Goal: Task Accomplishment & Management: Manage account settings

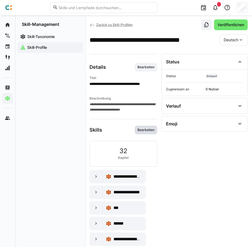
click at [147, 127] on span "Bearbeiten" at bounding box center [146, 129] width 22 height 9
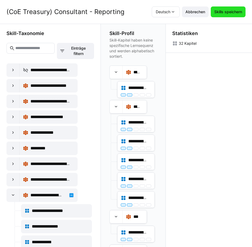
click at [229, 13] on span "Skills speichern" at bounding box center [227, 11] width 29 height 5
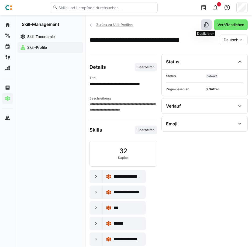
click at [205, 24] on eds-icon at bounding box center [205, 24] width 5 height 5
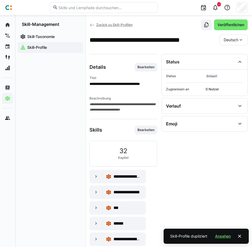
click at [219, 236] on span "Ansehen" at bounding box center [222, 235] width 17 height 5
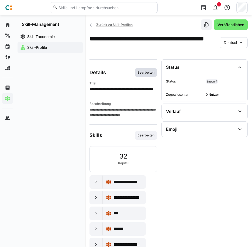
click at [143, 73] on span "Bearbeiten" at bounding box center [146, 72] width 18 height 4
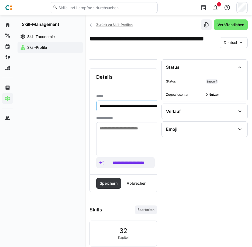
click at [118, 104] on input "**********" at bounding box center [160, 105] width 123 height 5
click at [127, 106] on input "**********" at bounding box center [160, 105] width 123 height 5
type input "**********"
click at [110, 180] on span "Speichern" at bounding box center [108, 183] width 25 height 11
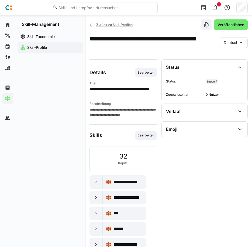
scroll to position [69, 0]
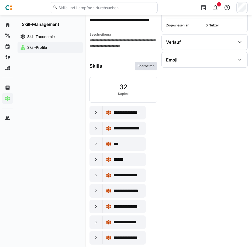
click at [142, 64] on span "Bearbeiten" at bounding box center [146, 66] width 22 height 9
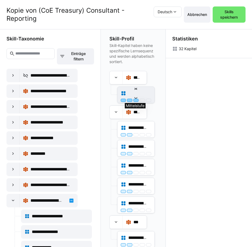
click at [136, 101] on div at bounding box center [135, 100] width 5 height 3
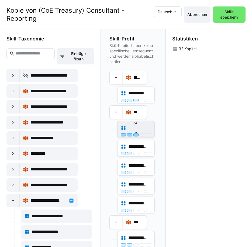
click at [133, 135] on div at bounding box center [135, 134] width 5 height 3
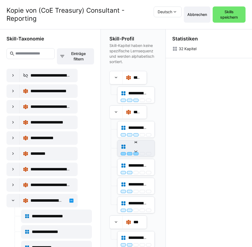
click at [134, 155] on div at bounding box center [135, 153] width 5 height 3
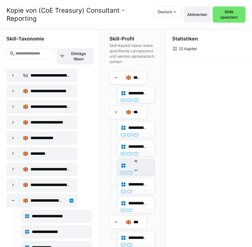
click at [134, 174] on div "**********" at bounding box center [135, 167] width 37 height 16
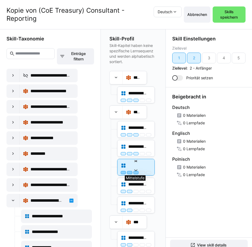
click at [135, 172] on div at bounding box center [135, 172] width 5 height 3
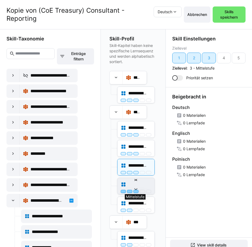
click at [135, 190] on div at bounding box center [135, 190] width 5 height 3
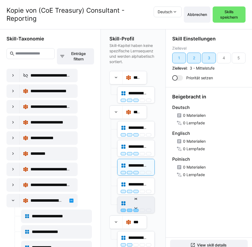
click at [134, 210] on div at bounding box center [135, 209] width 5 height 3
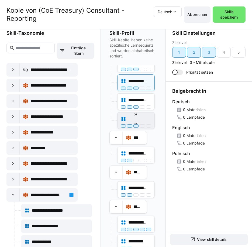
scroll to position [96, 0]
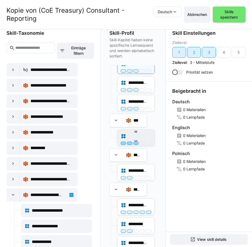
click at [135, 144] on div at bounding box center [135, 142] width 5 height 3
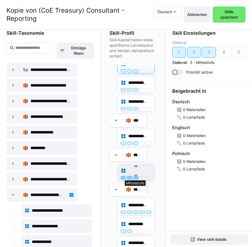
click at [135, 176] on div at bounding box center [135, 177] width 5 height 3
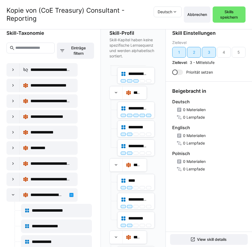
scroll to position [193, 0]
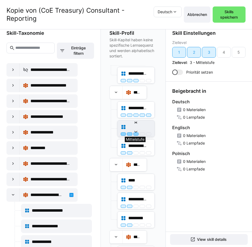
click at [134, 135] on div at bounding box center [135, 133] width 5 height 3
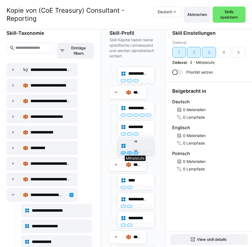
click at [134, 153] on div at bounding box center [135, 152] width 5 height 3
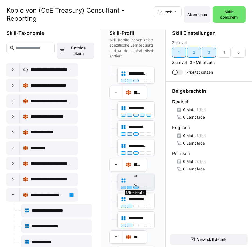
click at [135, 187] on div at bounding box center [135, 186] width 5 height 3
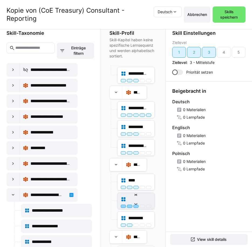
click at [136, 206] on div at bounding box center [135, 205] width 5 height 3
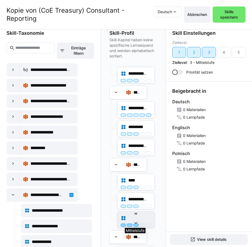
click at [134, 226] on div at bounding box center [135, 224] width 5 height 3
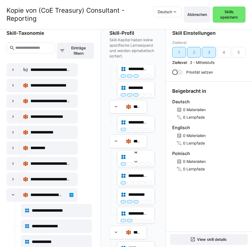
scroll to position [323, 0]
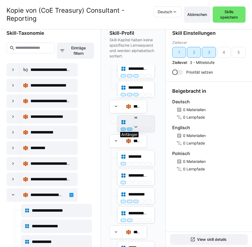
click at [129, 129] on div at bounding box center [129, 128] width 5 height 3
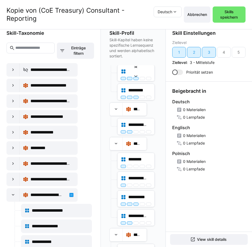
scroll to position [320, 0]
click at [136, 131] on div at bounding box center [135, 131] width 5 height 3
drag, startPoint x: 129, startPoint y: 166, endPoint x: 138, endPoint y: 167, distance: 8.9
click at [138, 167] on div at bounding box center [136, 165] width 30 height 3
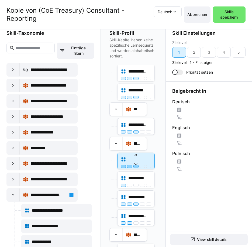
click at [138, 167] on div at bounding box center [136, 165] width 30 height 3
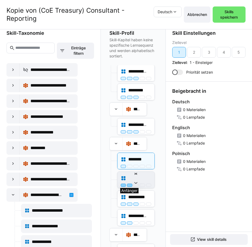
click at [127, 185] on div at bounding box center [129, 184] width 5 height 3
click at [135, 186] on div at bounding box center [135, 184] width 5 height 3
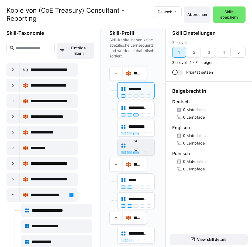
click at [135, 153] on div at bounding box center [135, 152] width 5 height 3
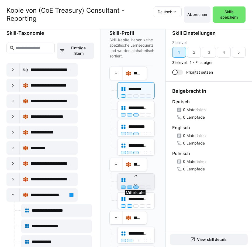
click at [135, 187] on div at bounding box center [135, 186] width 5 height 3
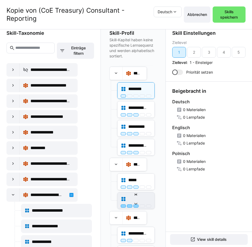
click at [135, 205] on div at bounding box center [135, 205] width 5 height 3
click at [159, 227] on div "**********" at bounding box center [133, 135] width 65 height 223
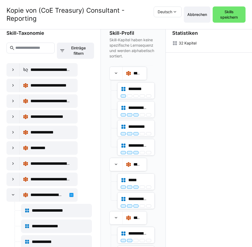
click at [151, 223] on div "**********" at bounding box center [131, 69] width 45 height 788
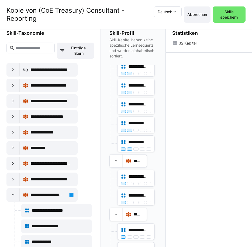
scroll to position [557, 0]
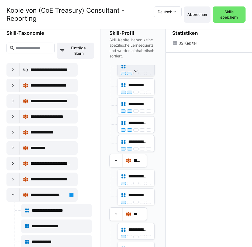
click at [135, 75] on div "**********" at bounding box center [135, 68] width 37 height 16
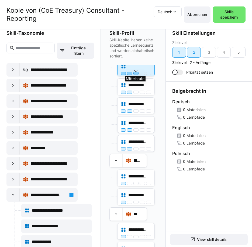
click at [134, 73] on div at bounding box center [135, 73] width 5 height 3
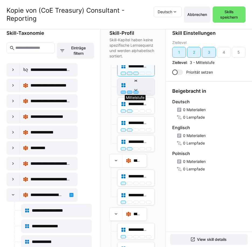
click at [135, 91] on div at bounding box center [135, 91] width 5 height 3
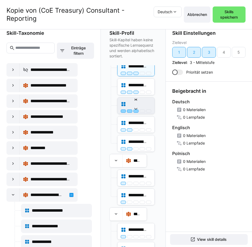
click at [134, 110] on div at bounding box center [135, 110] width 5 height 3
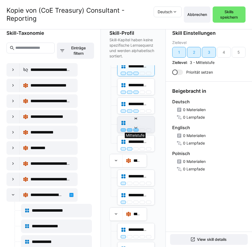
click at [136, 130] on div at bounding box center [135, 129] width 5 height 3
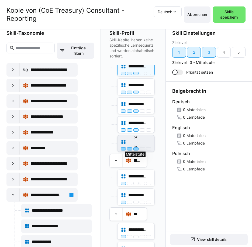
click at [134, 149] on div at bounding box center [135, 148] width 5 height 3
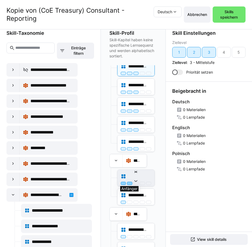
click at [129, 183] on div at bounding box center [129, 182] width 5 height 3
click at [136, 184] on div at bounding box center [135, 182] width 5 height 3
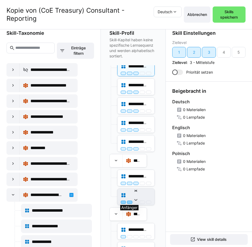
click at [130, 201] on div at bounding box center [129, 201] width 5 height 3
click at [134, 202] on div at bounding box center [135, 201] width 5 height 3
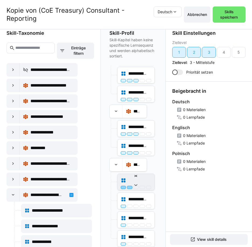
click at [128, 187] on div at bounding box center [129, 186] width 5 height 3
click at [135, 189] on div "**********" at bounding box center [135, 182] width 37 height 16
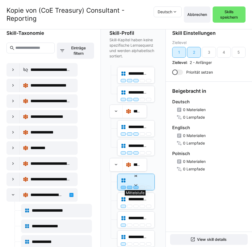
click at [135, 187] on div at bounding box center [135, 186] width 5 height 3
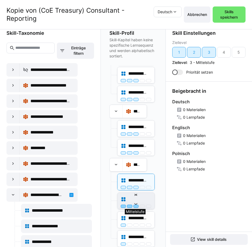
click at [135, 205] on div at bounding box center [135, 205] width 5 height 3
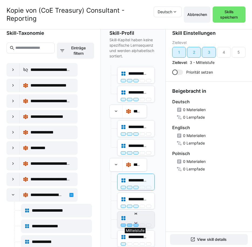
click at [134, 225] on div at bounding box center [135, 224] width 5 height 3
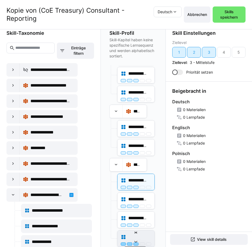
click at [135, 244] on div at bounding box center [135, 243] width 5 height 3
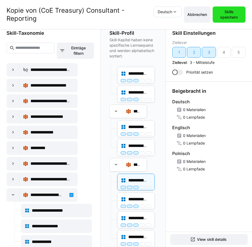
click at [234, 13] on span "Skills speichern" at bounding box center [228, 14] width 27 height 11
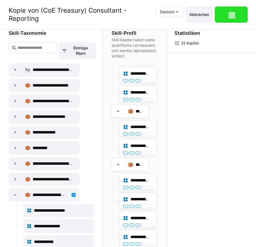
scroll to position [0, 0]
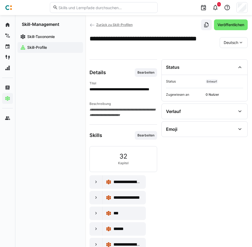
click at [120, 25] on span "Zurück zu Skill-Profilen" at bounding box center [114, 25] width 36 height 4
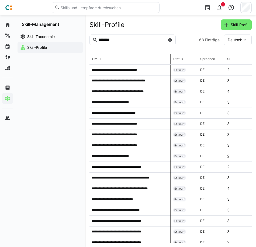
drag, startPoint x: 143, startPoint y: 59, endPoint x: 171, endPoint y: 56, distance: 28.1
click at [0, 0] on tr "Titel Status Sprachen Skills Assigned to Erstellt von Zuletzt aktualisiert am" at bounding box center [0, 0] width 0 height 0
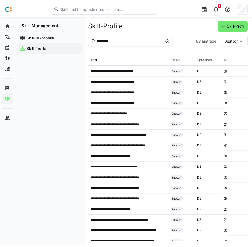
scroll to position [61, 0]
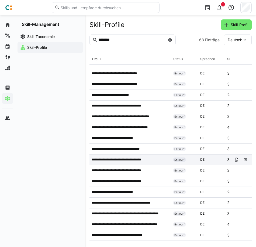
click at [128, 160] on p "**********" at bounding box center [121, 159] width 59 height 4
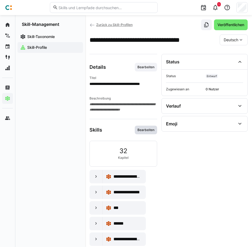
click at [149, 130] on span "Bearbeiten" at bounding box center [146, 130] width 18 height 4
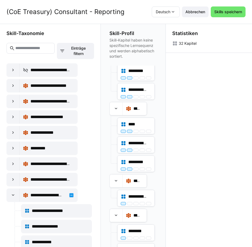
scroll to position [298, 0]
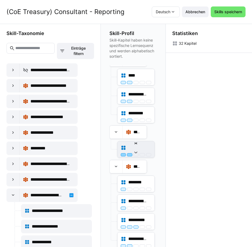
click at [128, 155] on div at bounding box center [129, 154] width 5 height 3
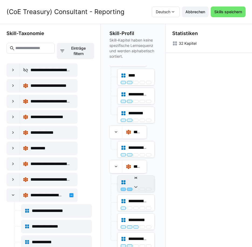
click at [129, 188] on div at bounding box center [129, 188] width 5 height 3
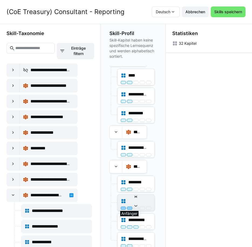
click at [129, 207] on div at bounding box center [129, 207] width 5 height 3
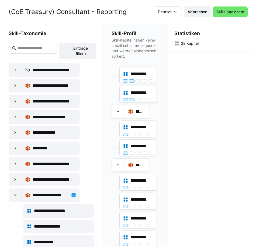
scroll to position [0, 0]
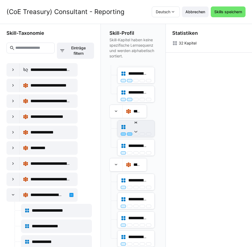
click at [131, 134] on div at bounding box center [129, 133] width 5 height 3
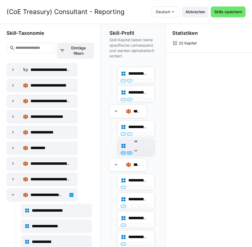
click at [129, 152] on div at bounding box center [129, 152] width 5 height 3
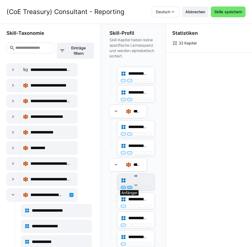
click at [128, 187] on div at bounding box center [129, 186] width 5 height 3
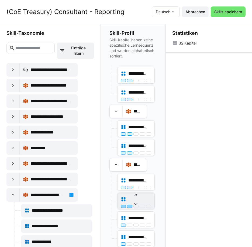
click at [130, 207] on div at bounding box center [129, 205] width 5 height 3
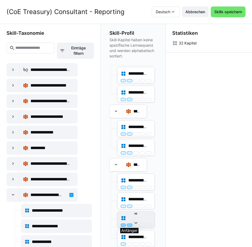
click at [128, 226] on div at bounding box center [129, 224] width 5 height 3
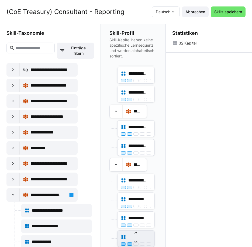
click at [128, 244] on div at bounding box center [129, 243] width 5 height 3
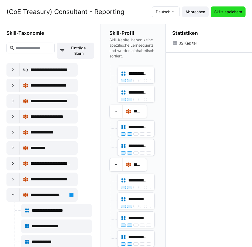
click at [233, 13] on span "Skills speichern" at bounding box center [227, 11] width 29 height 5
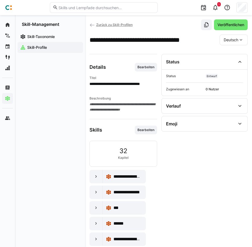
click at [124, 25] on span "Zurück zu Skill-Profilen" at bounding box center [114, 25] width 36 height 4
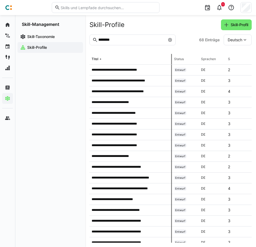
drag, startPoint x: 143, startPoint y: 58, endPoint x: 173, endPoint y: 58, distance: 30.1
click at [0, 0] on tr "Titel Status Sprachen Skills Assigned to Erstellt von Zuletzt aktualisiert am" at bounding box center [0, 0] width 0 height 0
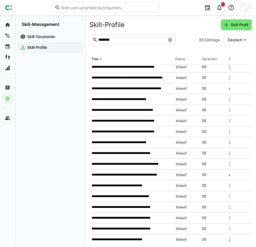
scroll to position [369, 0]
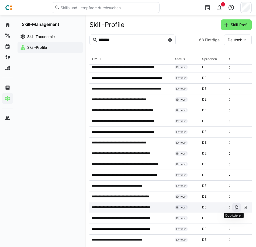
click at [234, 207] on eds-icon at bounding box center [236, 207] width 4 height 4
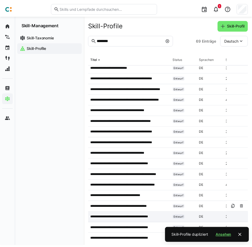
scroll to position [379, 0]
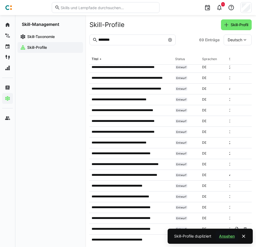
click at [230, 235] on span "Ansehen" at bounding box center [226, 235] width 17 height 5
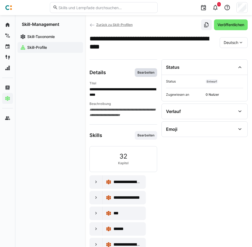
click at [150, 74] on span "Bearbeiten" at bounding box center [146, 72] width 18 height 4
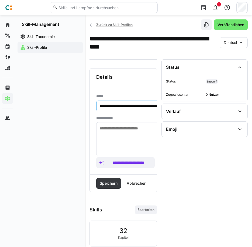
click at [118, 105] on input "**********" at bounding box center [160, 105] width 123 height 5
click at [141, 106] on input "**********" at bounding box center [160, 105] width 123 height 5
type input "**********"
click at [108, 180] on span "Speichern" at bounding box center [108, 183] width 25 height 11
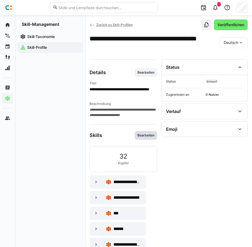
click at [144, 133] on span "Bearbeiten" at bounding box center [146, 135] width 18 height 4
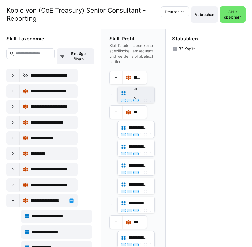
click at [141, 102] on div "**********" at bounding box center [135, 95] width 37 height 16
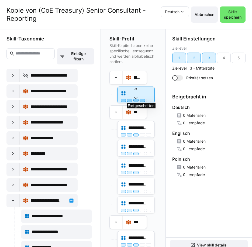
click at [141, 100] on div at bounding box center [141, 100] width 5 height 3
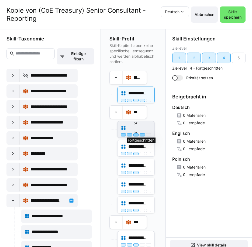
click at [141, 134] on div at bounding box center [141, 134] width 5 height 3
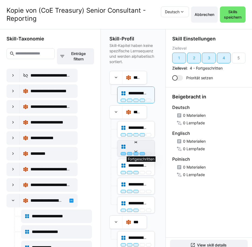
click at [141, 152] on div at bounding box center [141, 153] width 5 height 3
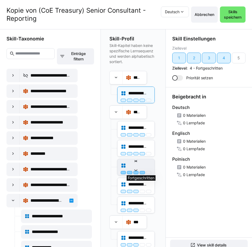
click at [140, 172] on div at bounding box center [141, 172] width 5 height 3
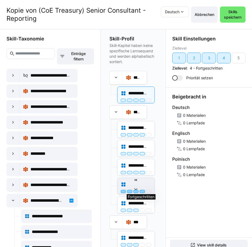
click at [141, 191] on div at bounding box center [141, 190] width 5 height 3
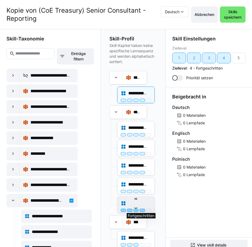
click at [141, 210] on div at bounding box center [141, 209] width 5 height 3
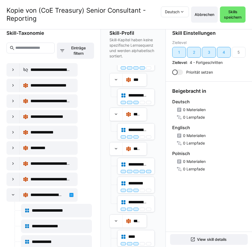
scroll to position [136, 0]
click at [140, 103] on div at bounding box center [141, 102] width 5 height 3
click at [141, 138] on div at bounding box center [141, 136] width 5 height 3
click at [141, 171] on div at bounding box center [141, 171] width 5 height 3
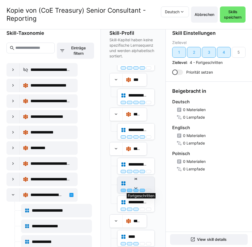
click at [141, 190] on div at bounding box center [141, 189] width 5 height 3
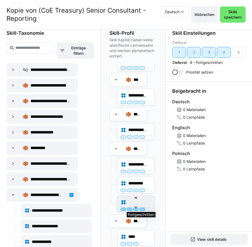
click at [140, 208] on div at bounding box center [141, 208] width 5 height 3
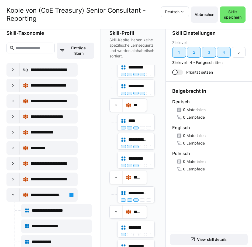
scroll to position [253, 0]
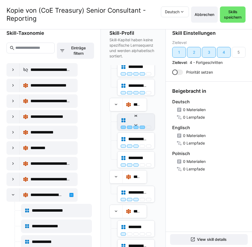
click at [141, 128] on div at bounding box center [141, 126] width 5 height 3
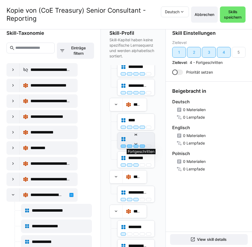
click at [142, 145] on div at bounding box center [141, 145] width 5 height 3
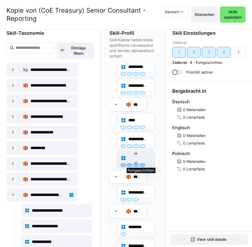
click at [141, 164] on div at bounding box center [141, 164] width 5 height 3
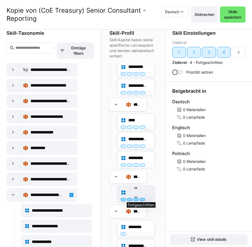
click at [142, 198] on div at bounding box center [141, 199] width 5 height 3
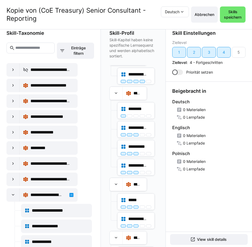
scroll to position [370, 0]
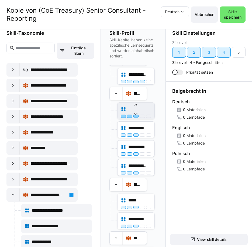
drag, startPoint x: 129, startPoint y: 116, endPoint x: 133, endPoint y: 116, distance: 4.0
click at [133, 116] on div at bounding box center [136, 115] width 30 height 3
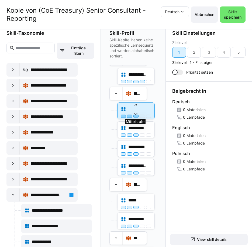
click at [133, 116] on div at bounding box center [135, 115] width 5 height 3
click at [140, 116] on div at bounding box center [141, 115] width 5 height 3
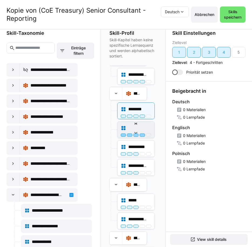
click at [142, 135] on div at bounding box center [141, 134] width 5 height 3
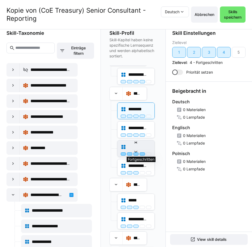
click at [142, 153] on div at bounding box center [141, 153] width 5 height 3
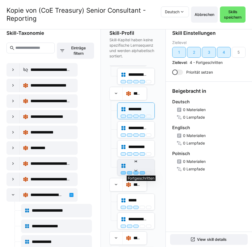
click at [141, 173] on div at bounding box center [141, 172] width 5 height 3
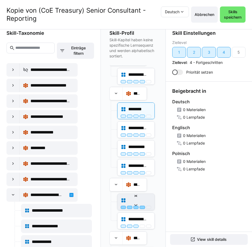
click at [142, 208] on div at bounding box center [141, 206] width 5 height 3
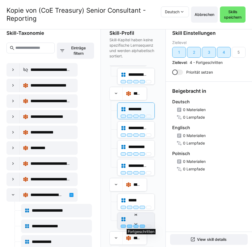
click at [141, 225] on div at bounding box center [141, 225] width 5 height 3
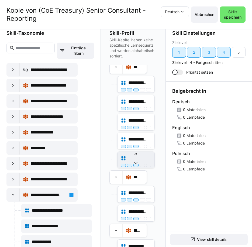
scroll to position [538, 0]
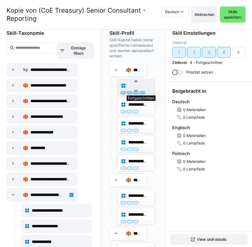
click at [142, 92] on div at bounding box center [141, 92] width 5 height 3
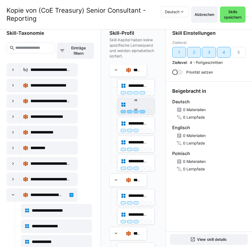
click at [142, 111] on div at bounding box center [141, 111] width 5 height 3
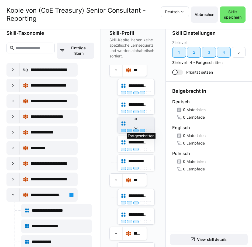
click at [141, 129] on div at bounding box center [141, 130] width 5 height 3
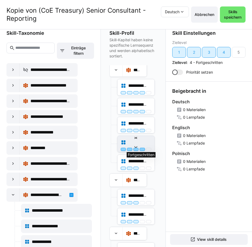
click at [141, 148] on div at bounding box center [141, 148] width 5 height 3
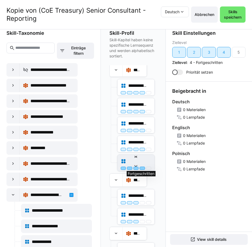
click at [142, 168] on div at bounding box center [141, 167] width 5 height 3
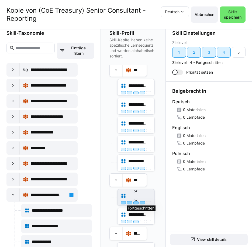
click at [140, 201] on div at bounding box center [141, 202] width 5 height 3
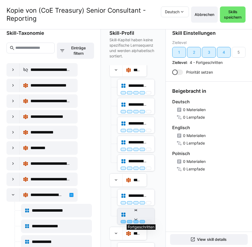
click at [140, 220] on div at bounding box center [141, 221] width 5 height 3
click at [160, 186] on div "**********" at bounding box center [133, 135] width 65 height 223
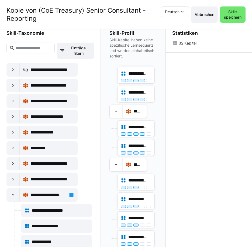
scroll to position [607, 0]
click at [141, 187] on div at bounding box center [141, 186] width 5 height 3
click at [141, 206] on div at bounding box center [141, 205] width 5 height 3
drag, startPoint x: 140, startPoint y: 224, endPoint x: 141, endPoint y: 243, distance: 18.8
click at [0, 0] on app-node-branches-component "**********" at bounding box center [0, 0] width 0 height 0
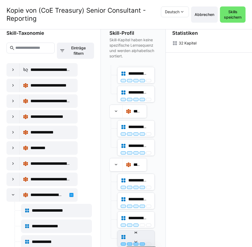
click at [141, 243] on div at bounding box center [141, 243] width 5 height 3
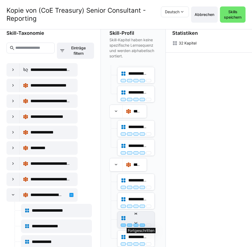
click at [141, 224] on div at bounding box center [141, 224] width 5 height 3
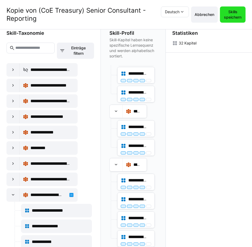
click at [238, 13] on span "Skills speichern" at bounding box center [232, 14] width 20 height 11
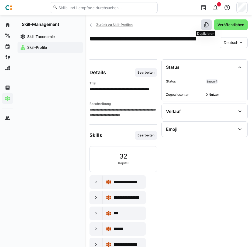
click at [206, 26] on eds-icon at bounding box center [205, 24] width 5 height 5
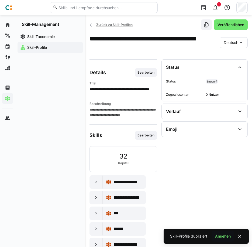
click at [223, 236] on span "Ansehen" at bounding box center [222, 235] width 17 height 5
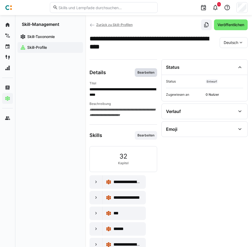
click at [147, 72] on span "Bearbeiten" at bounding box center [146, 72] width 18 height 4
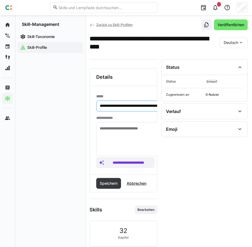
click at [118, 106] on input "**********" at bounding box center [160, 105] width 123 height 5
click at [141, 106] on input "**********" at bounding box center [160, 105] width 123 height 5
type input "**********"
click at [111, 181] on span "Speichern" at bounding box center [108, 182] width 19 height 5
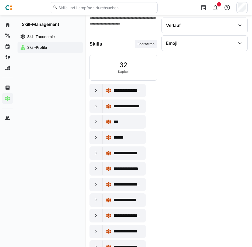
scroll to position [80, 0]
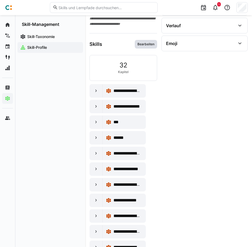
click at [146, 43] on span "Bearbeiten" at bounding box center [146, 44] width 18 height 4
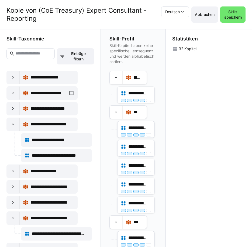
scroll to position [734, 0]
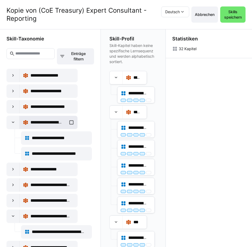
click at [69, 120] on div "**********" at bounding box center [48, 122] width 51 height 11
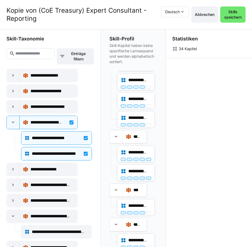
scroll to position [86, 0]
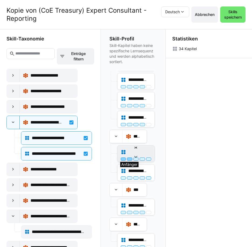
click at [129, 158] on div at bounding box center [129, 158] width 5 height 3
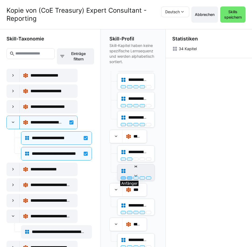
click at [129, 177] on div at bounding box center [129, 177] width 5 height 3
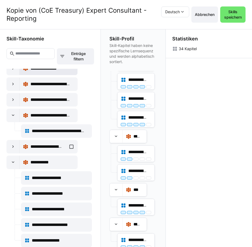
scroll to position [836, 0]
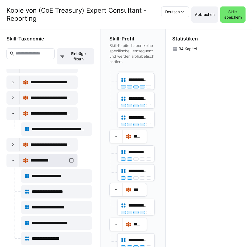
click at [70, 159] on div "**********" at bounding box center [48, 160] width 51 height 11
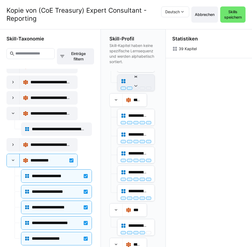
scroll to position [175, 0]
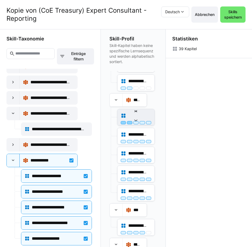
click at [129, 121] on div at bounding box center [129, 122] width 5 height 3
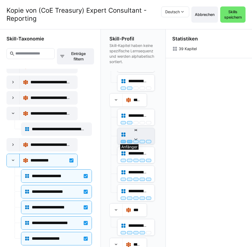
click at [128, 140] on div at bounding box center [129, 141] width 5 height 3
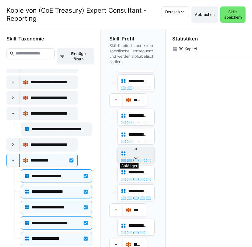
click at [128, 160] on div at bounding box center [129, 160] width 5 height 3
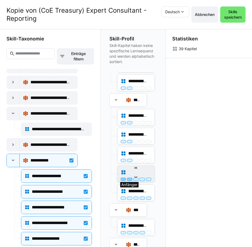
click at [129, 180] on div at bounding box center [129, 178] width 5 height 3
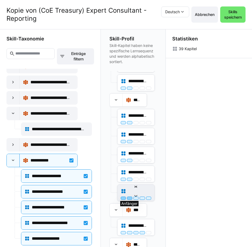
click at [128, 199] on div at bounding box center [129, 197] width 5 height 3
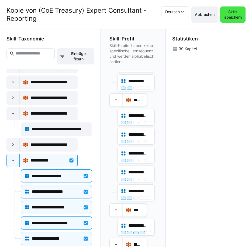
click at [236, 17] on span "Skills speichern" at bounding box center [233, 14] width 20 height 11
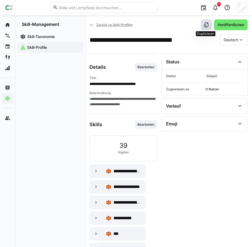
click at [206, 24] on eds-icon at bounding box center [205, 24] width 5 height 5
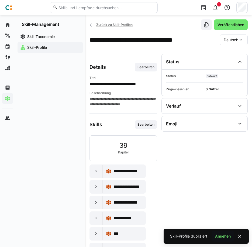
click at [223, 235] on span "Ansehen" at bounding box center [222, 235] width 17 height 5
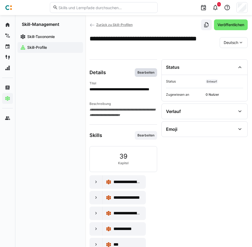
click at [146, 72] on span "Bearbeiten" at bounding box center [146, 72] width 18 height 4
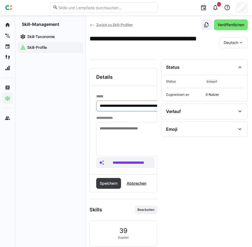
click at [119, 105] on input "**********" at bounding box center [160, 105] width 123 height 5
click at [126, 106] on input "**********" at bounding box center [160, 105] width 123 height 5
type input "**********"
click at [111, 184] on span "Speichern" at bounding box center [108, 182] width 19 height 5
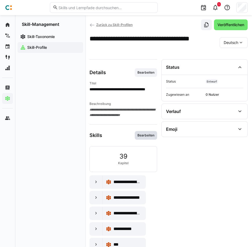
click at [144, 137] on span "Bearbeiten" at bounding box center [146, 135] width 22 height 9
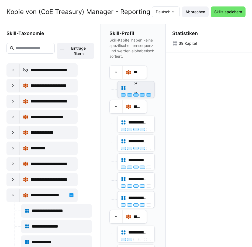
click at [147, 94] on div at bounding box center [148, 94] width 5 height 3
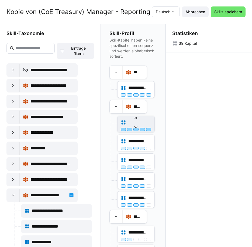
click at [147, 129] on div at bounding box center [148, 129] width 5 height 3
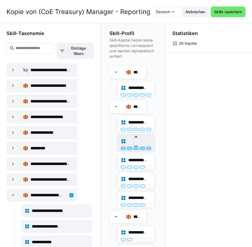
click at [147, 149] on div at bounding box center [148, 147] width 5 height 3
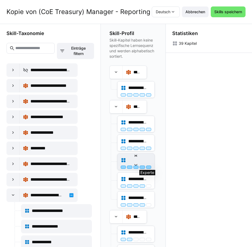
click at [147, 166] on div at bounding box center [148, 166] width 5 height 3
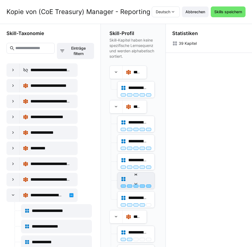
click at [148, 187] on div at bounding box center [148, 185] width 5 height 3
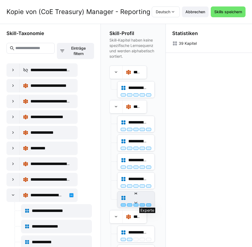
click at [148, 203] on div at bounding box center [148, 204] width 5 height 3
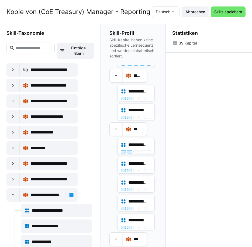
scroll to position [141, 0]
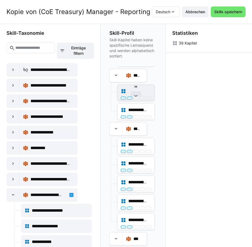
click at [133, 96] on eds-icon at bounding box center [135, 96] width 5 height 5
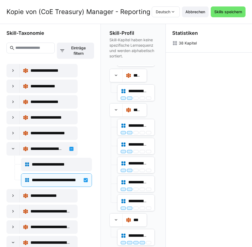
scroll to position [737, 0]
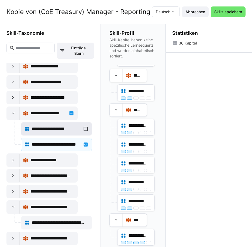
click at [83, 128] on div "**********" at bounding box center [56, 128] width 64 height 11
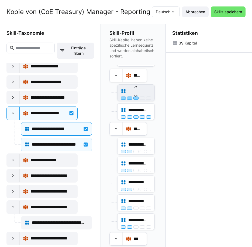
click at [133, 97] on div at bounding box center [135, 97] width 5 height 3
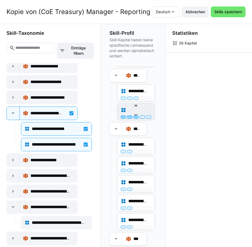
click at [135, 115] on div at bounding box center [135, 116] width 5 height 3
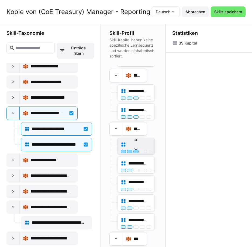
click at [135, 153] on div at bounding box center [135, 151] width 5 height 3
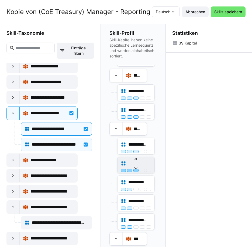
click at [135, 171] on div at bounding box center [135, 169] width 5 height 3
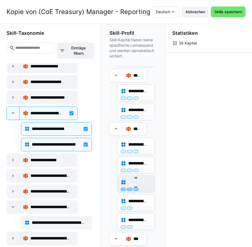
click at [136, 188] on div at bounding box center [135, 188] width 5 height 3
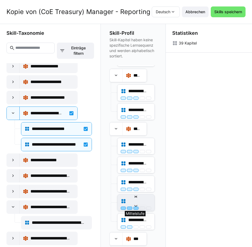
click at [135, 208] on div at bounding box center [135, 207] width 5 height 3
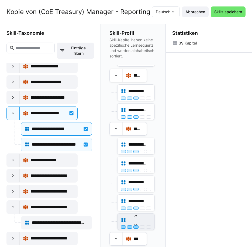
click at [135, 225] on div at bounding box center [135, 226] width 5 height 3
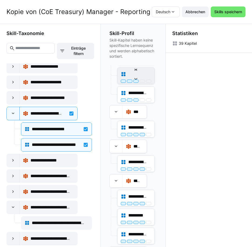
scroll to position [275, 0]
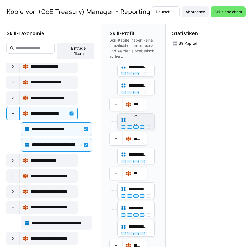
click at [147, 129] on div "**********" at bounding box center [135, 121] width 37 height 16
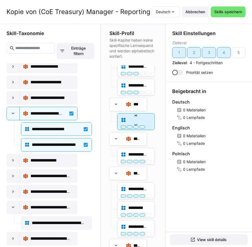
click at [149, 128] on div at bounding box center [136, 126] width 30 height 3
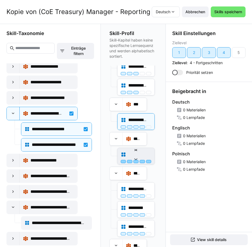
click at [149, 161] on div at bounding box center [148, 161] width 5 height 3
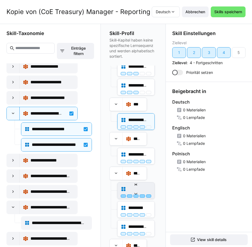
click at [148, 195] on div at bounding box center [148, 195] width 5 height 3
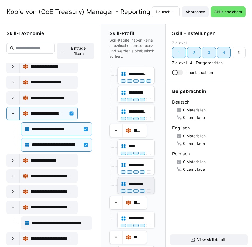
scroll to position [410, 0]
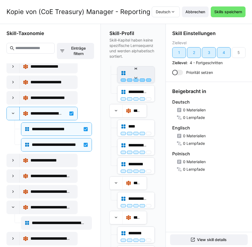
click at [148, 79] on div at bounding box center [148, 79] width 5 height 3
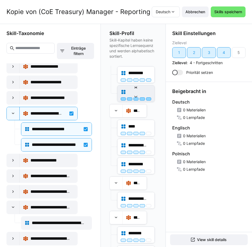
click at [148, 99] on div at bounding box center [148, 98] width 5 height 3
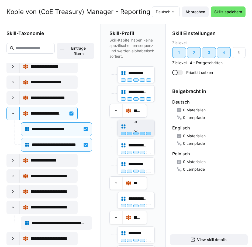
click at [147, 132] on div at bounding box center [148, 133] width 5 height 3
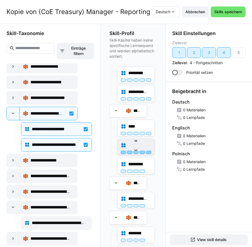
click at [147, 153] on div at bounding box center [148, 151] width 5 height 3
drag, startPoint x: 148, startPoint y: 172, endPoint x: 148, endPoint y: 184, distance: 12.1
click at [149, 172] on div at bounding box center [148, 170] width 5 height 3
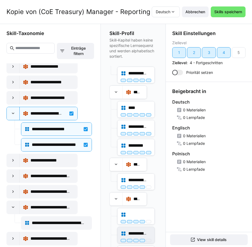
scroll to position [491, 0]
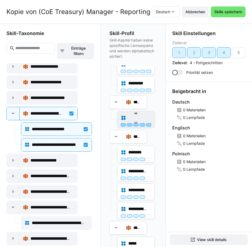
click at [147, 125] on div at bounding box center [148, 124] width 5 height 3
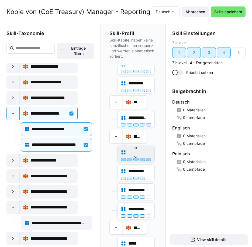
click at [147, 159] on div at bounding box center [148, 158] width 5 height 3
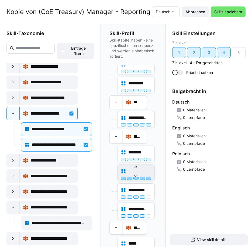
click at [149, 179] on div at bounding box center [148, 177] width 5 height 3
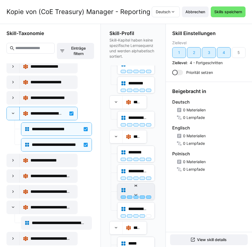
click at [148, 198] on div at bounding box center [148, 196] width 5 height 3
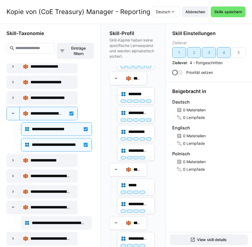
scroll to position [571, 0]
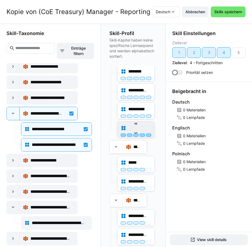
click at [148, 135] on div at bounding box center [148, 134] width 5 height 3
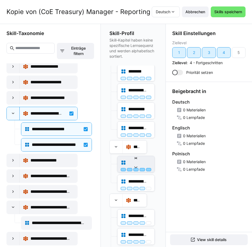
click at [148, 171] on div at bounding box center [148, 169] width 5 height 3
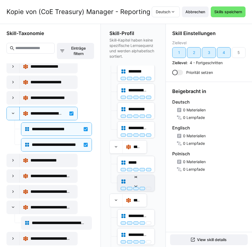
click at [150, 188] on div "**********" at bounding box center [135, 183] width 37 height 16
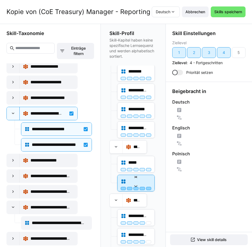
click at [147, 189] on div at bounding box center [148, 188] width 5 height 3
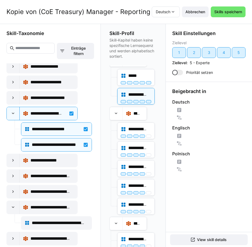
scroll to position [706, 0]
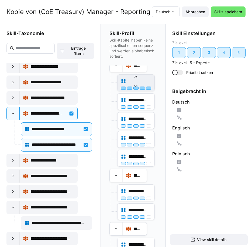
click at [149, 89] on div at bounding box center [148, 87] width 5 height 3
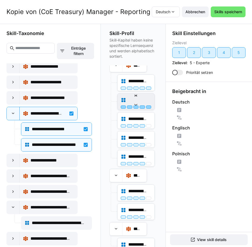
click at [147, 107] on div at bounding box center [148, 106] width 5 height 3
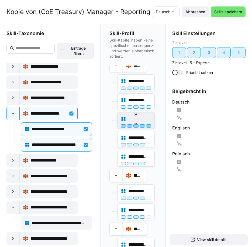
click at [148, 124] on div at bounding box center [148, 125] width 5 height 3
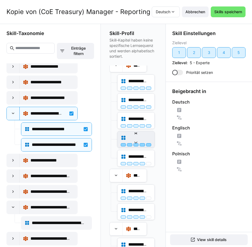
click at [150, 144] on div "**********" at bounding box center [135, 139] width 37 height 16
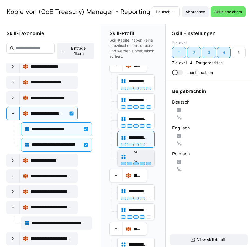
drag, startPoint x: 147, startPoint y: 164, endPoint x: 144, endPoint y: 157, distance: 7.5
click at [147, 164] on div at bounding box center [148, 163] width 5 height 3
click at [146, 144] on div at bounding box center [148, 144] width 5 height 3
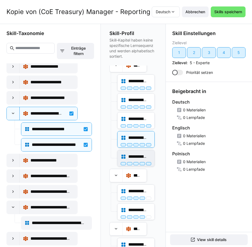
scroll to position [760, 0]
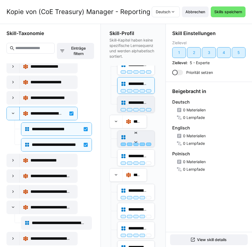
click at [147, 144] on div at bounding box center [148, 143] width 5 height 3
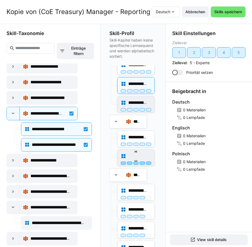
click at [149, 164] on div at bounding box center [148, 162] width 5 height 3
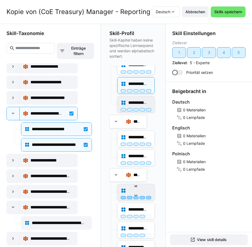
click at [148, 199] on div at bounding box center [148, 197] width 5 height 3
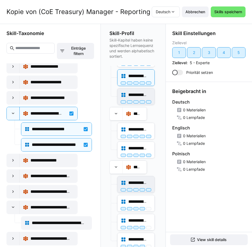
scroll to position [770, 0]
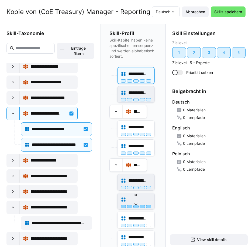
click at [149, 206] on div at bounding box center [148, 206] width 5 height 3
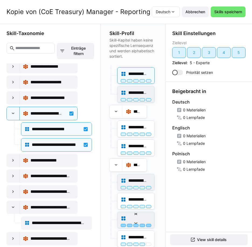
click at [146, 226] on div at bounding box center [148, 224] width 5 height 3
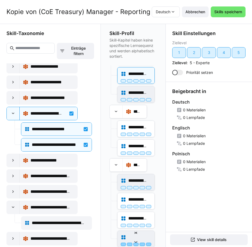
click at [146, 244] on div at bounding box center [148, 243] width 5 height 3
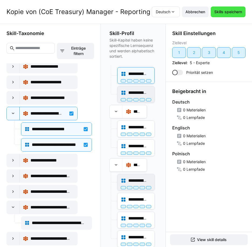
click at [237, 13] on span "Skills speichern" at bounding box center [227, 11] width 29 height 5
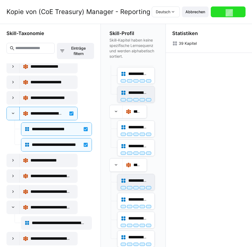
scroll to position [0, 0]
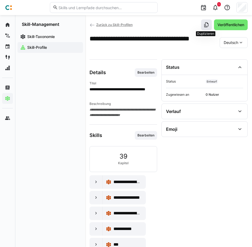
click at [204, 25] on eds-icon at bounding box center [205, 24] width 5 height 5
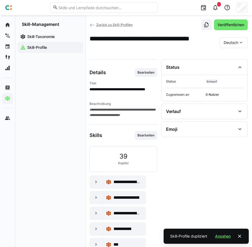
click at [218, 235] on span "Ansehen" at bounding box center [222, 235] width 17 height 5
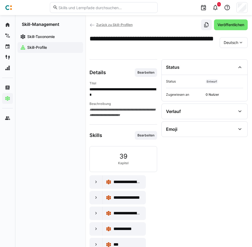
click at [119, 101] on div "**********" at bounding box center [123, 99] width 68 height 37
drag, startPoint x: 119, startPoint y: 101, endPoint x: 145, endPoint y: 72, distance: 38.7
click at [145, 72] on span "Bearbeiten" at bounding box center [146, 72] width 18 height 4
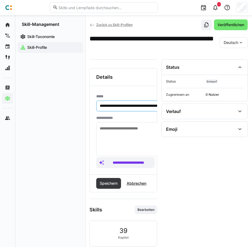
drag, startPoint x: 118, startPoint y: 106, endPoint x: 69, endPoint y: 98, distance: 49.8
click at [69, 98] on div "**********" at bounding box center [126, 242] width 252 height 455
click at [139, 106] on input "**********" at bounding box center [160, 105] width 123 height 5
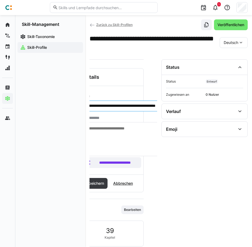
scroll to position [0, 15]
type input "**********"
click at [97, 186] on span "Speichern" at bounding box center [93, 183] width 25 height 11
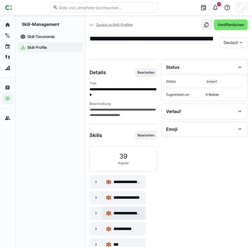
scroll to position [0, 0]
click at [143, 138] on span "Bearbeiten" at bounding box center [146, 135] width 22 height 9
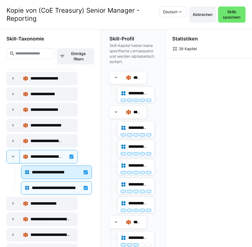
scroll to position [700, 0]
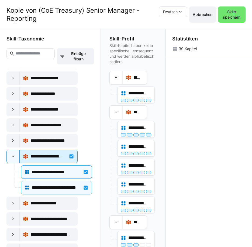
click at [71, 155] on div "**********" at bounding box center [48, 156] width 51 height 11
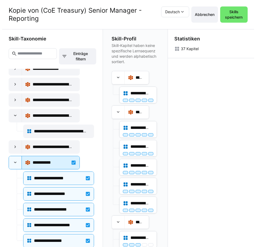
scroll to position [834, 0]
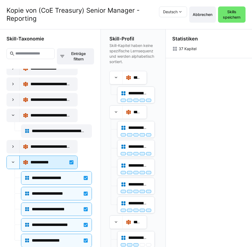
click at [69, 161] on div "**********" at bounding box center [48, 162] width 51 height 11
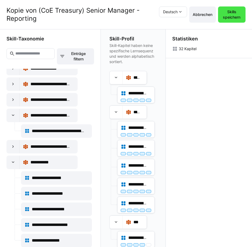
click at [232, 14] on span "Skills speichern" at bounding box center [231, 14] width 22 height 11
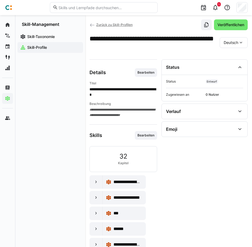
click at [120, 24] on span "Zurück zu Skill-Profilen" at bounding box center [114, 25] width 36 height 4
